Goal: Find specific page/section: Find specific page/section

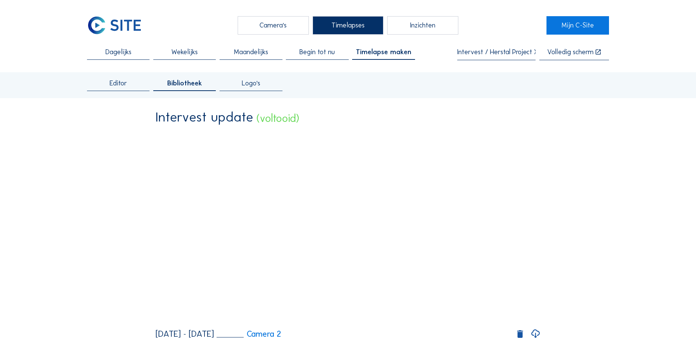
click at [489, 49] on input "Intervest / Herstal Project X" at bounding box center [496, 53] width 78 height 8
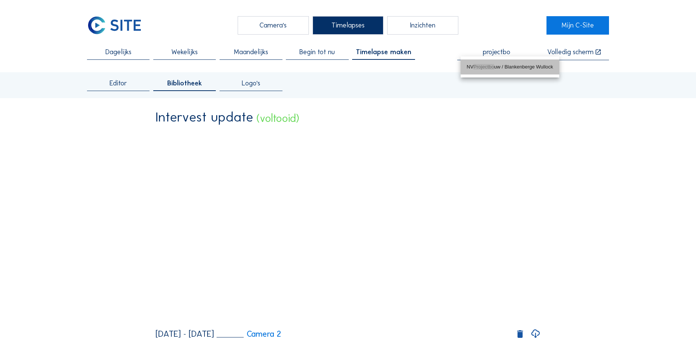
click at [498, 69] on div "NV Projectbo uw / Blankenberge Wullock" at bounding box center [509, 67] width 87 height 6
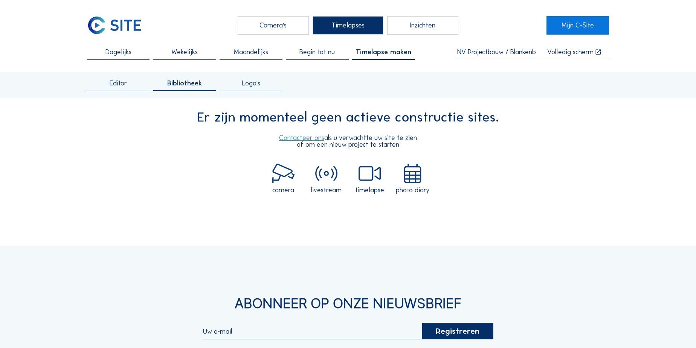
type input "NV Projectbouw / Blankenberge Wullock"
click at [272, 29] on div "Camera's" at bounding box center [273, 25] width 71 height 18
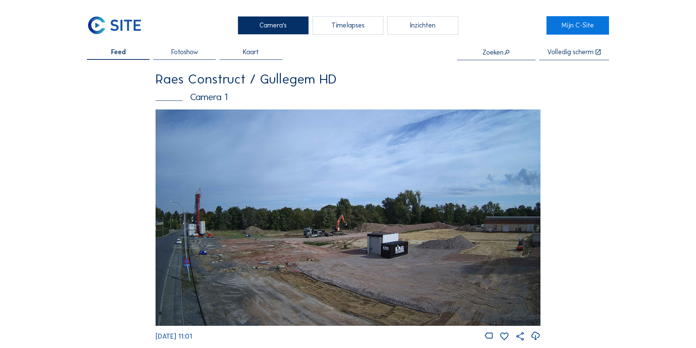
click at [497, 51] on input "text" at bounding box center [496, 53] width 78 height 8
click at [506, 69] on div "NV Projectbouw / Blankenberge Wullock" at bounding box center [508, 67] width 85 height 6
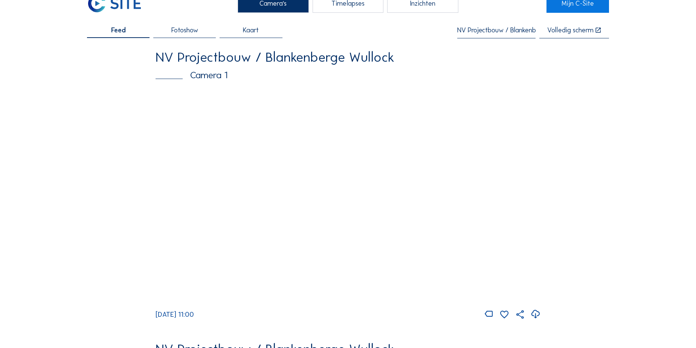
scroll to position [34, 0]
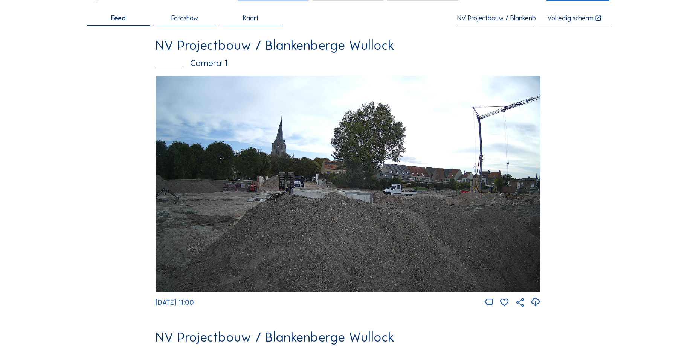
type input "NV Projectbouw / Blankenberge Wullock"
click at [436, 116] on img at bounding box center [347, 184] width 385 height 216
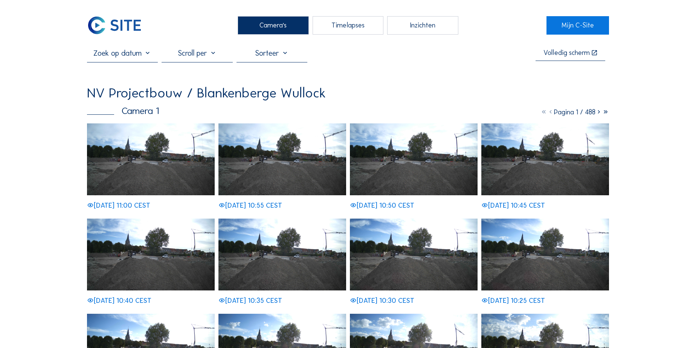
click at [603, 110] on icon at bounding box center [605, 112] width 7 height 8
